Goal: Contribute content

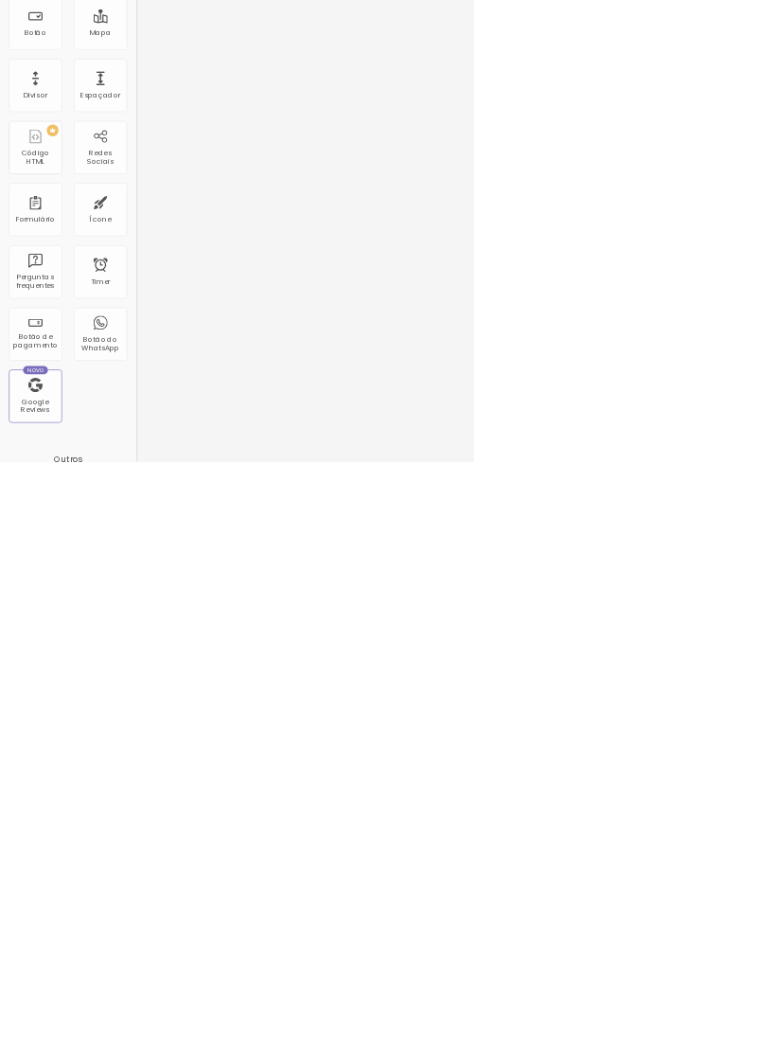
click at [756, 1052] on html "Editor de páginas Última versão salva em [DATE] Sobre Configurações Configuraçõ…" at bounding box center [378, 526] width 757 height 1053
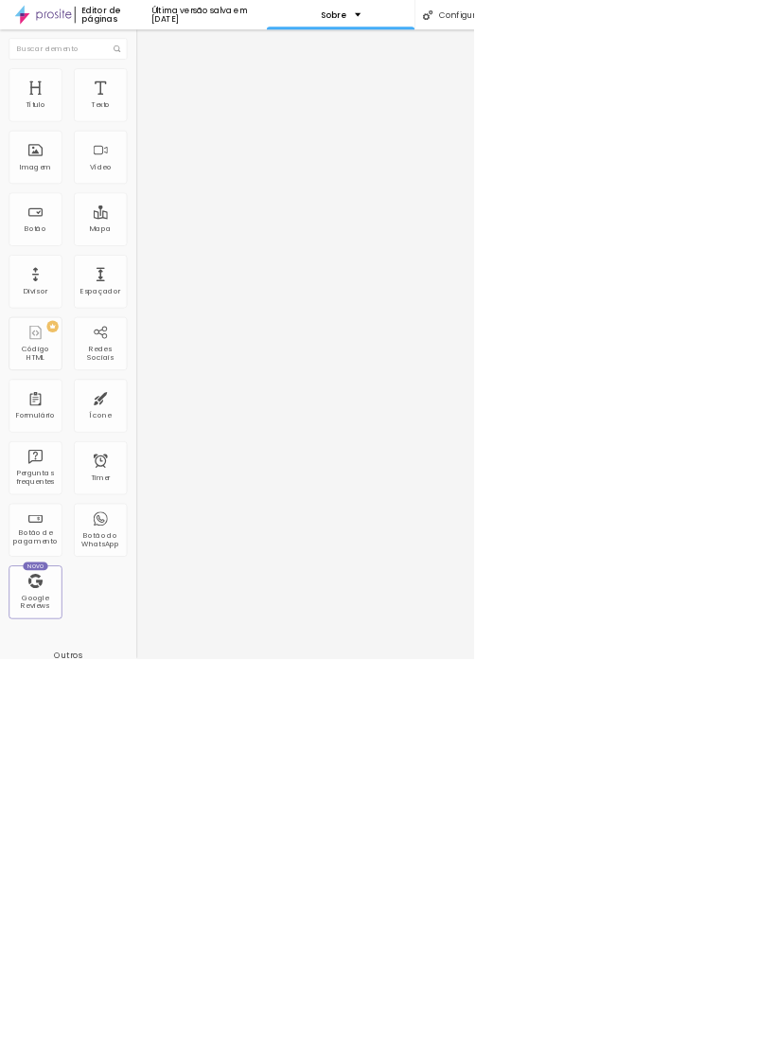
click at [66, 260] on div "Imagem" at bounding box center [56, 266] width 51 height 13
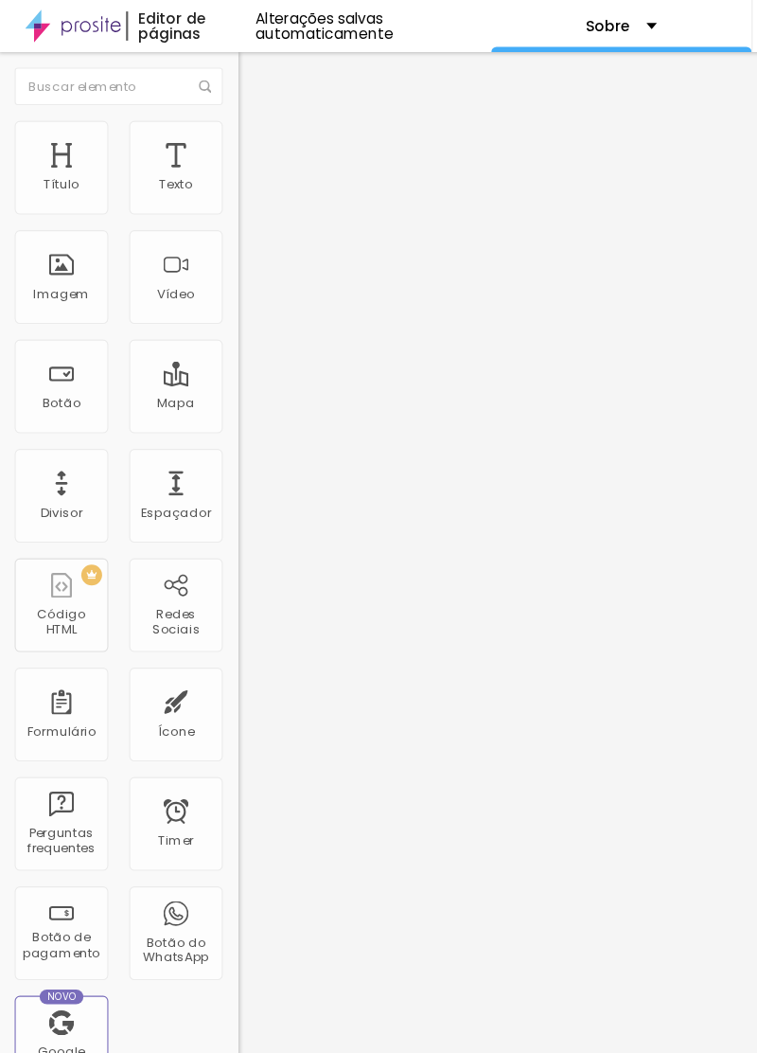
click at [218, 163] on span "Trocar imagem" at bounding box center [269, 155] width 103 height 16
